Goal: Check status

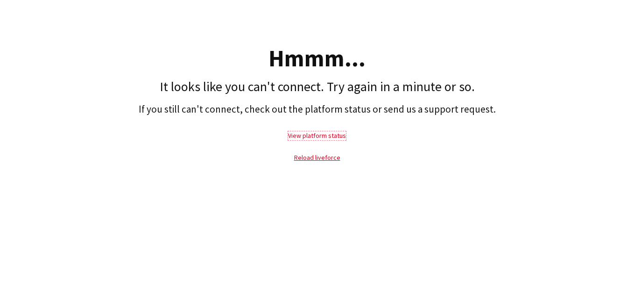
click at [322, 137] on link "View platform status" at bounding box center [317, 135] width 58 height 8
